Goal: Task Accomplishment & Management: Use online tool/utility

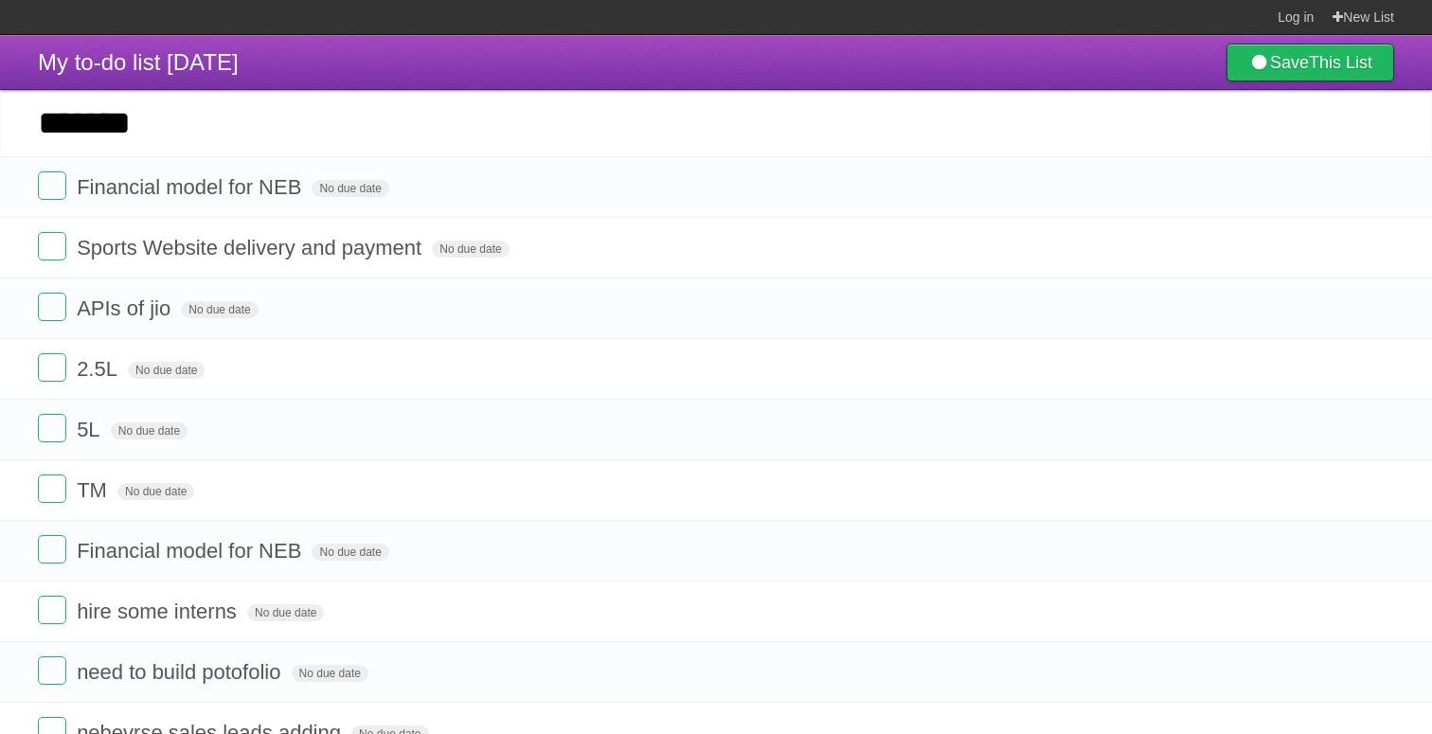
type input "*******"
click input "*********" at bounding box center [0, 0] width 0 height 0
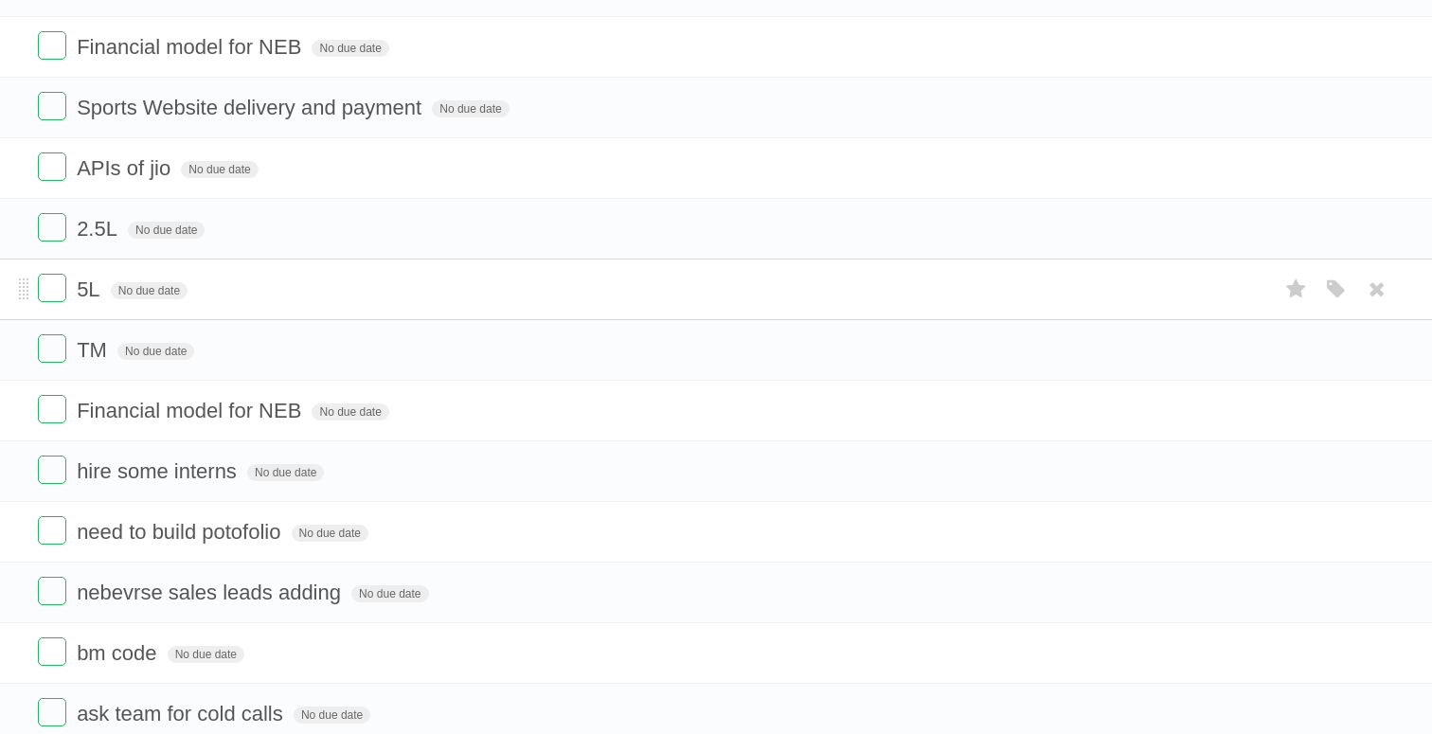
scroll to position [215, 0]
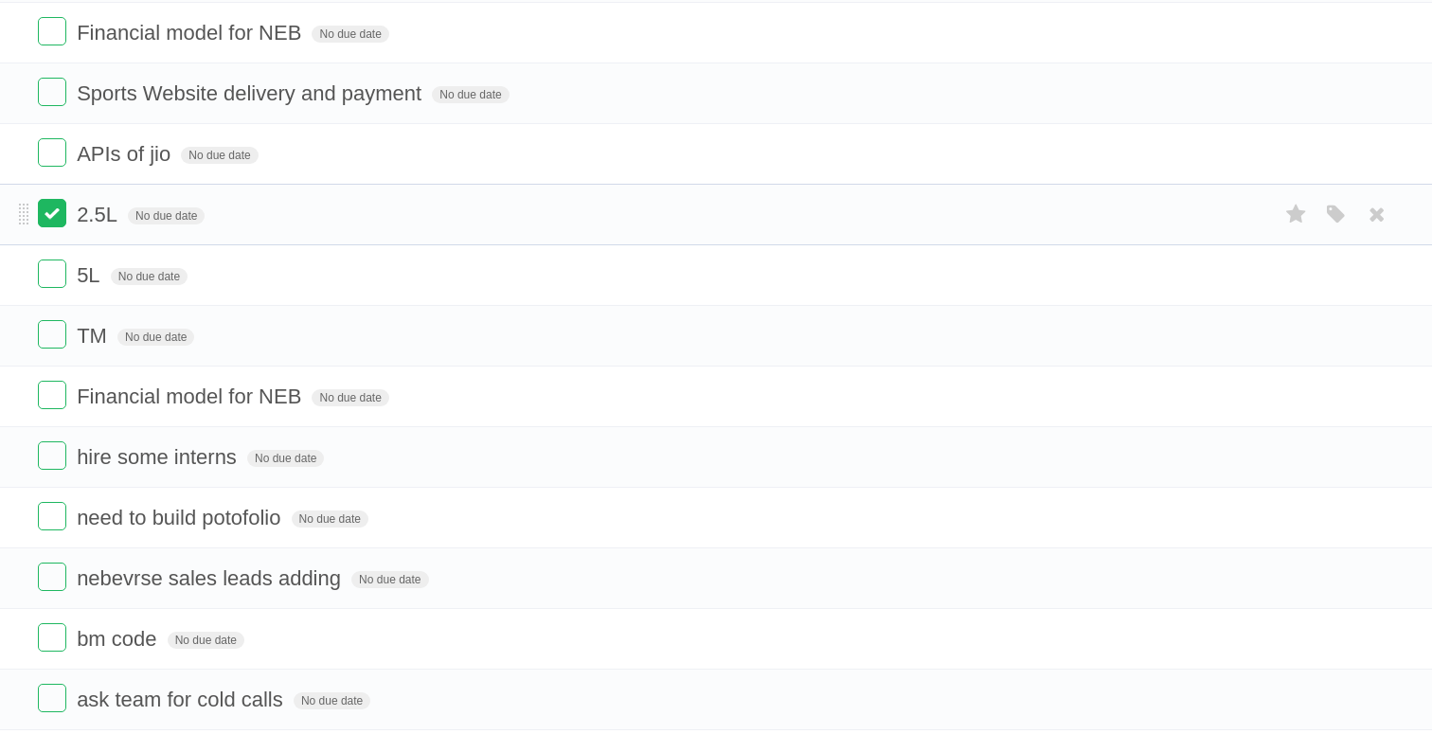
click at [49, 224] on label at bounding box center [52, 213] width 28 height 28
click at [48, 283] on label at bounding box center [52, 274] width 28 height 28
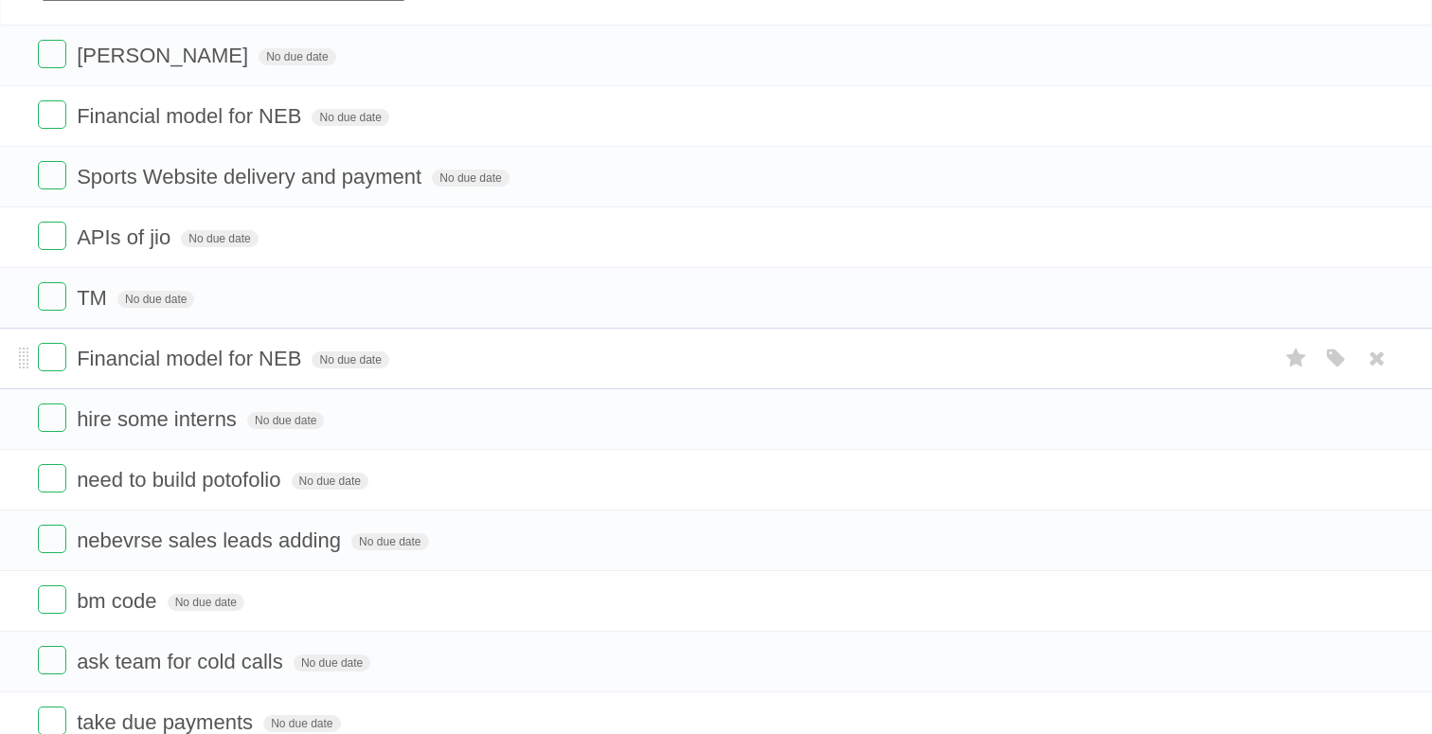
scroll to position [136, 0]
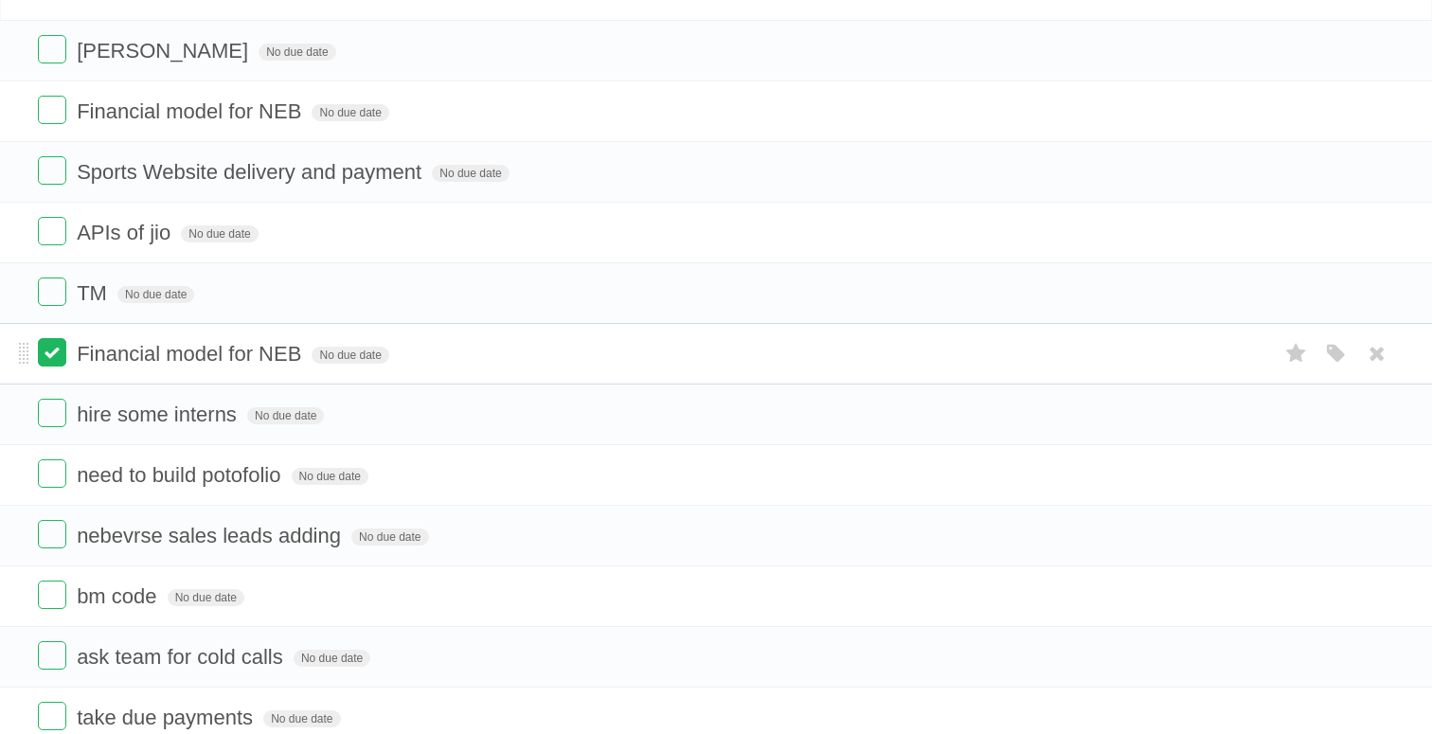
click at [51, 362] on label at bounding box center [52, 352] width 28 height 28
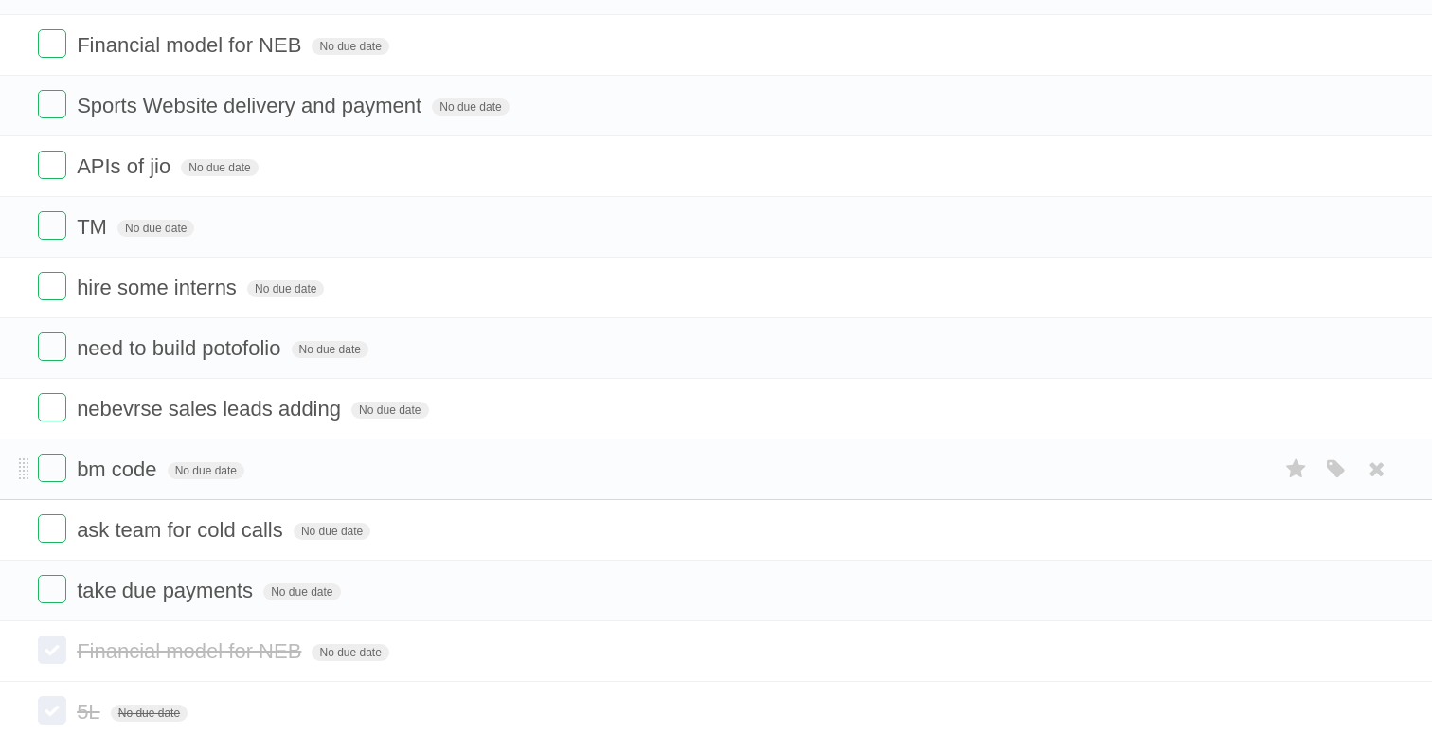
scroll to position [218, 0]
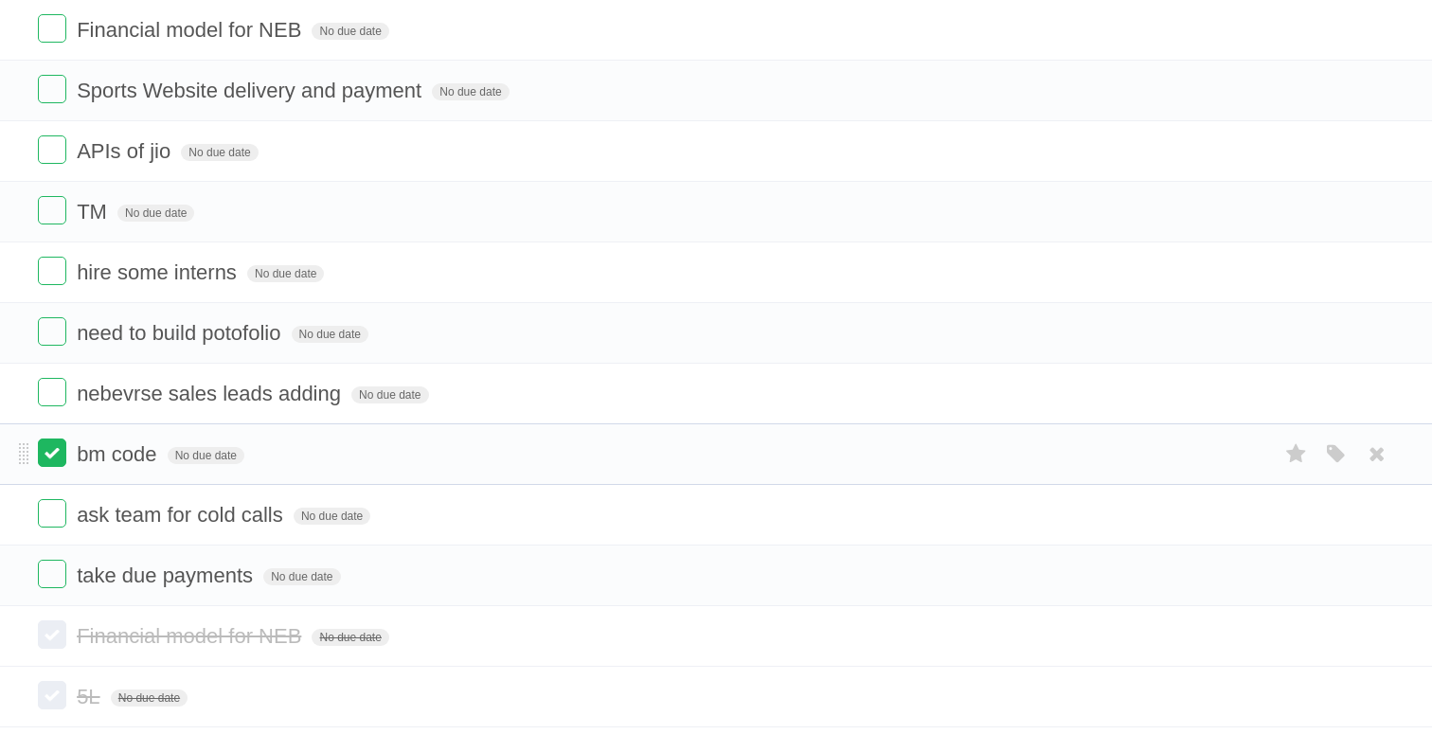
click at [51, 461] on label at bounding box center [52, 453] width 28 height 28
click at [57, 465] on label at bounding box center [52, 453] width 28 height 28
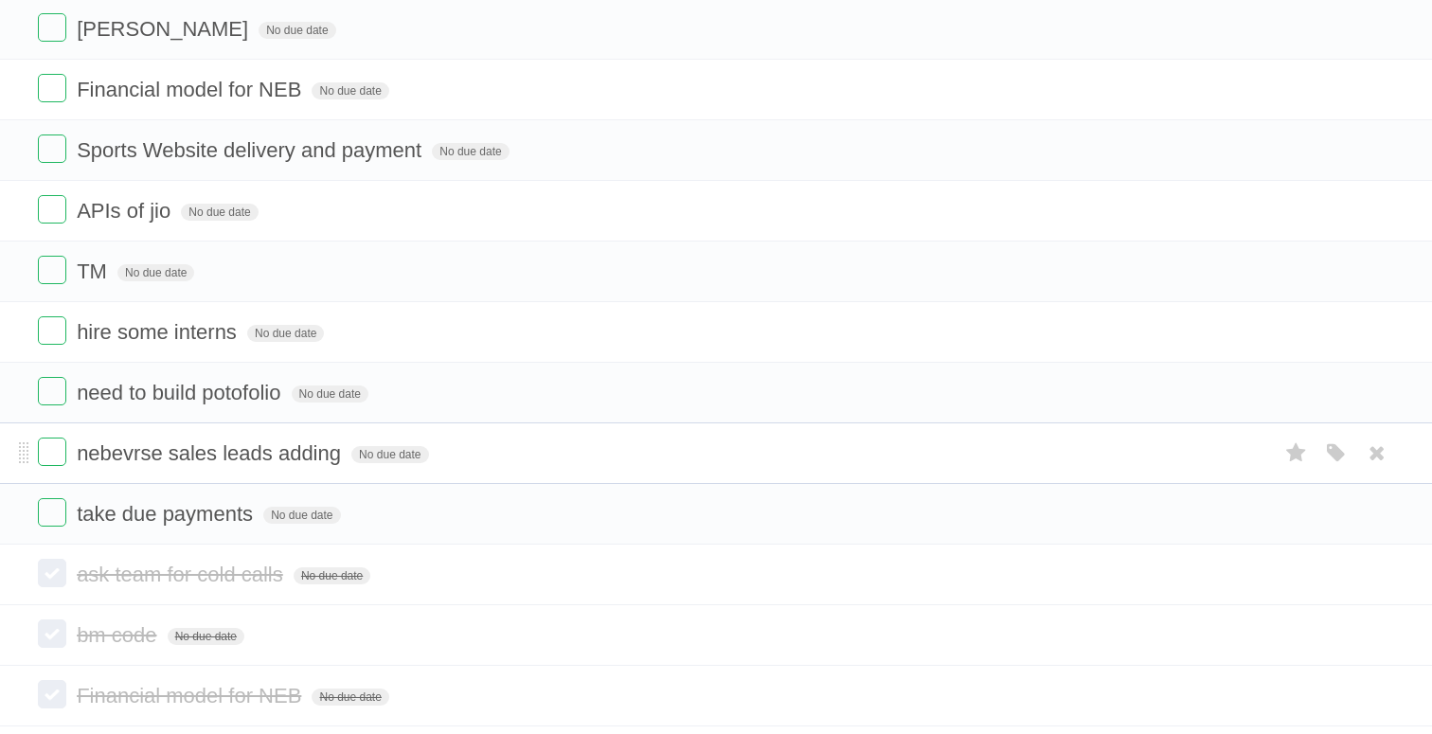
scroll to position [156, 0]
click at [60, 467] on label at bounding box center [52, 454] width 28 height 28
click at [57, 405] on label at bounding box center [52, 393] width 28 height 28
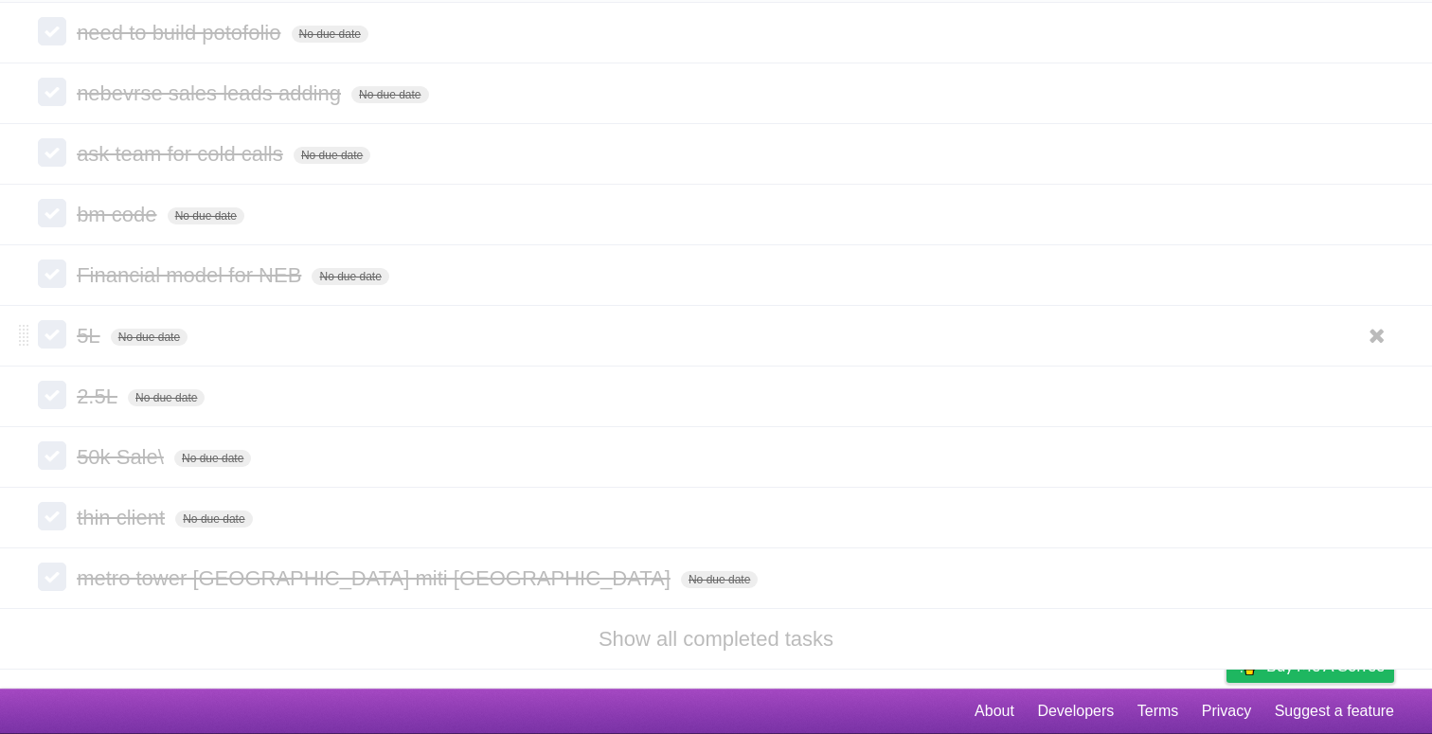
scroll to position [0, 0]
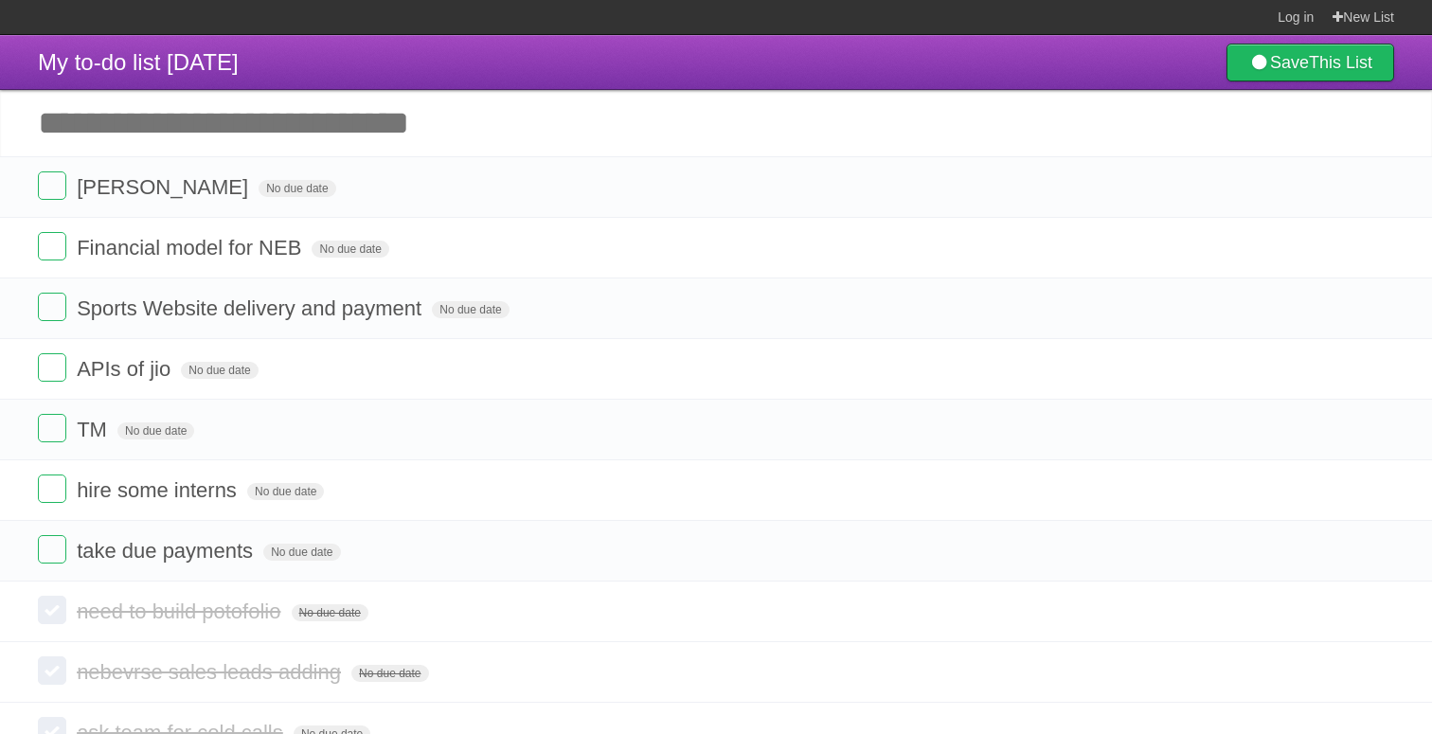
click at [346, 135] on input "Add another task" at bounding box center [716, 123] width 1432 height 66
